Goal: Task Accomplishment & Management: Complete application form

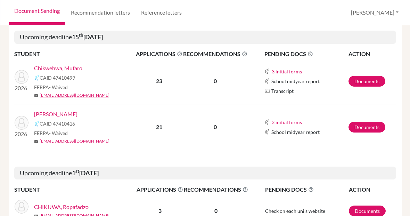
scroll to position [91, 0]
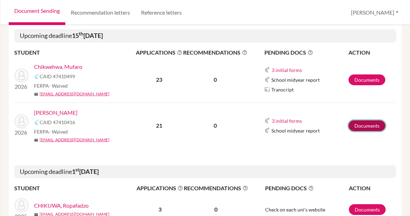
click at [370, 124] on link "Documents" at bounding box center [366, 125] width 37 height 11
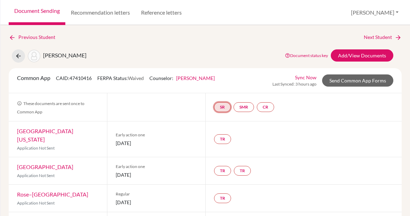
click at [221, 106] on link "SR" at bounding box center [222, 107] width 17 height 10
click at [223, 106] on link "SR School report School report Incomplete" at bounding box center [222, 107] width 17 height 10
click at [224, 73] on h3 "School report" at bounding box center [222, 73] width 41 height 13
click at [222, 111] on link "SR" at bounding box center [222, 107] width 17 height 10
click at [222, 111] on link "SR School report School report Incomplete" at bounding box center [222, 107] width 17 height 10
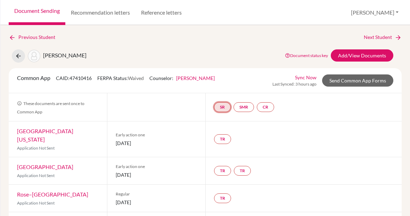
click at [223, 105] on link "SR" at bounding box center [222, 107] width 17 height 10
click at [223, 105] on link "SR School report School report Incomplete" at bounding box center [222, 107] width 17 height 10
click at [223, 105] on link "SR" at bounding box center [222, 107] width 17 height 10
click at [224, 85] on link "School report" at bounding box center [222, 86] width 30 height 6
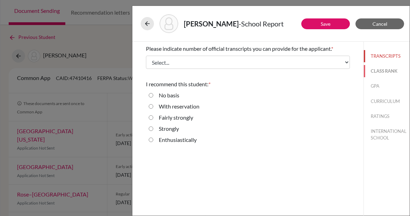
click at [387, 72] on button "CLASS RANK" at bounding box center [387, 71] width 46 height 12
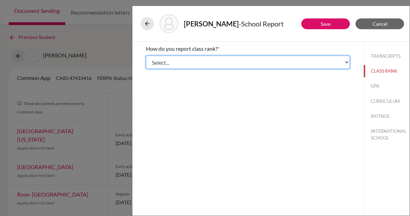
click at [349, 61] on select "Select... Exact Decile Quintile Quartile None" at bounding box center [248, 62] width 204 height 13
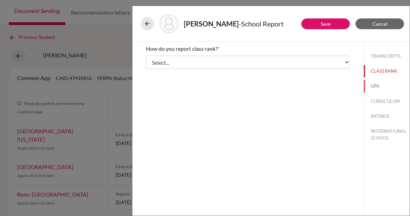
click at [375, 86] on button "GPA" at bounding box center [387, 86] width 46 height 12
click at [377, 104] on button "CURRICULUM" at bounding box center [387, 101] width 46 height 12
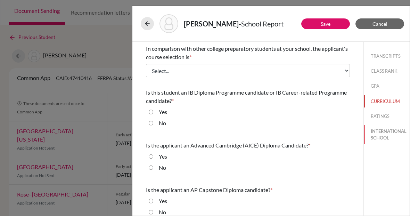
click at [382, 135] on button "INTERNATIONAL SCHOOL" at bounding box center [387, 134] width 46 height 19
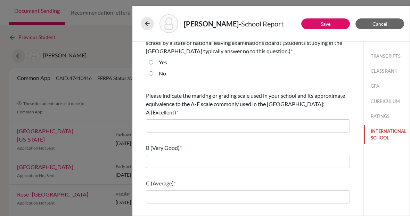
scroll to position [60, 0]
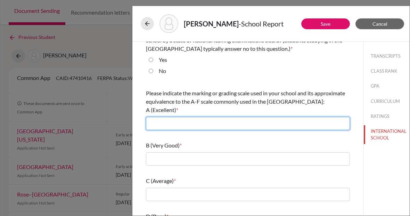
click at [268, 122] on input "text" at bounding box center [248, 123] width 204 height 13
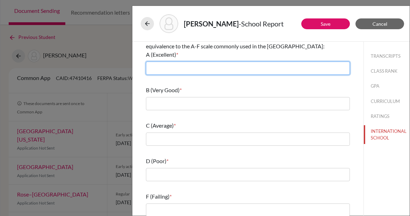
scroll to position [0, 0]
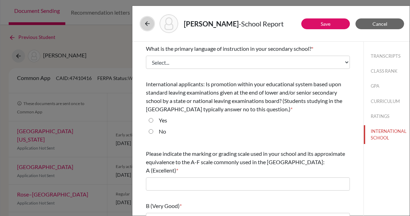
click at [148, 22] on icon at bounding box center [147, 23] width 7 height 7
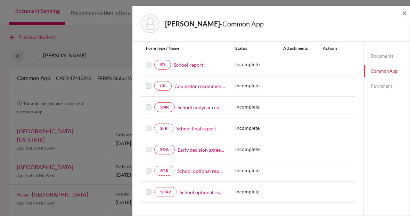
scroll to position [81, 0]
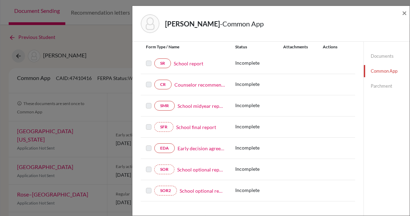
click at [385, 87] on link "Parchment" at bounding box center [387, 86] width 46 height 12
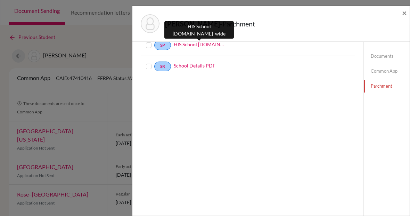
click at [194, 45] on link "HIS School Profile.school_wide" at bounding box center [199, 44] width 51 height 7
